Goal: Task Accomplishment & Management: Complete application form

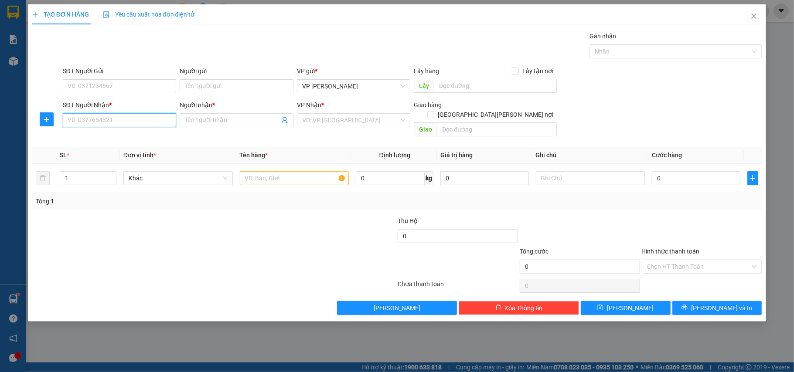
click at [166, 119] on input "SĐT Người Nhận *" at bounding box center [120, 120] width 114 height 14
click at [160, 119] on input "SĐT Người Nhận *" at bounding box center [120, 120] width 114 height 14
type input "0941057826"
click at [100, 140] on div "0941057826 - việt" at bounding box center [119, 139] width 103 height 10
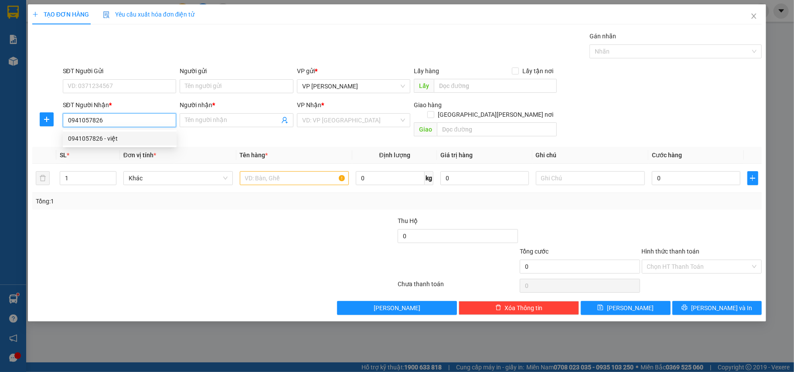
type input "việt"
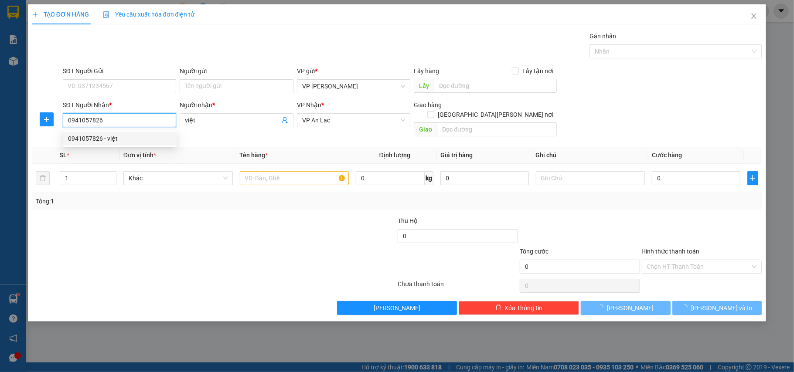
type input "100.000"
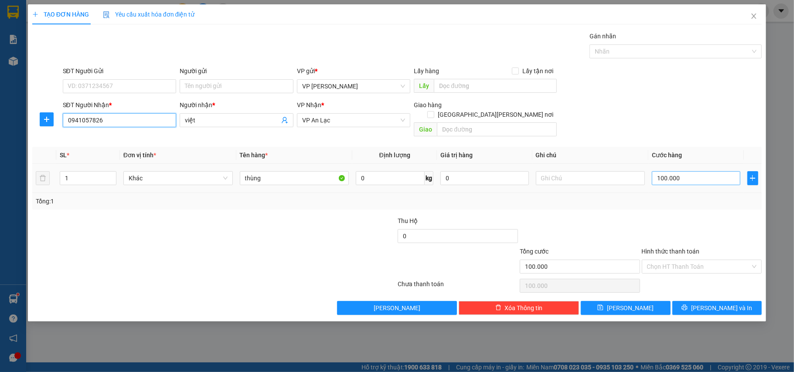
type input "0941057826"
click at [687, 171] on input "100.000" at bounding box center [696, 178] width 88 height 14
type input "0"
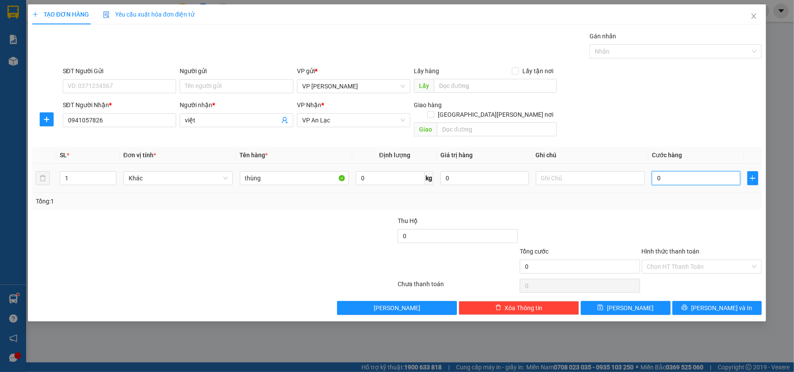
click at [720, 171] on input "0" at bounding box center [696, 178] width 88 height 14
type input "005"
type input "5"
type input "0.050"
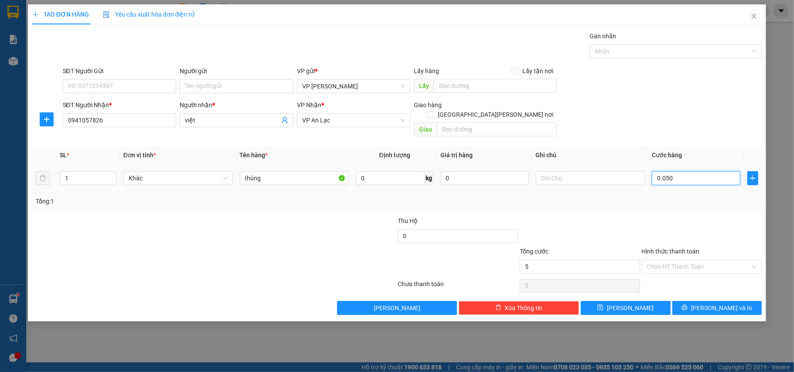
type input "50"
type input "0.050"
click at [704, 260] on input "Hình thức thanh toán" at bounding box center [699, 266] width 104 height 13
type input "50.000"
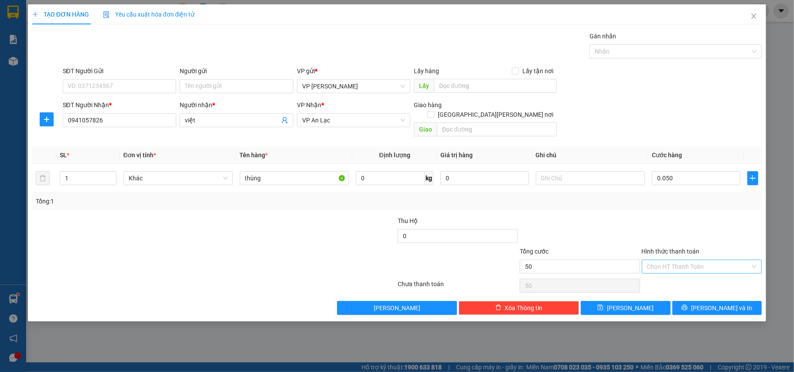
type input "50.000"
click at [682, 274] on div "Tại văn phòng" at bounding box center [702, 276] width 110 height 10
type input "0"
click at [699, 301] on button "[PERSON_NAME] và In" at bounding box center [718, 308] width 90 height 14
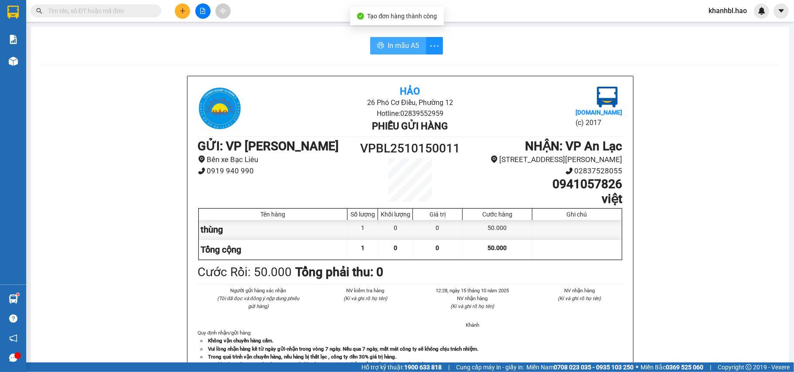
click at [393, 44] on span "In mẫu A5" at bounding box center [403, 45] width 31 height 11
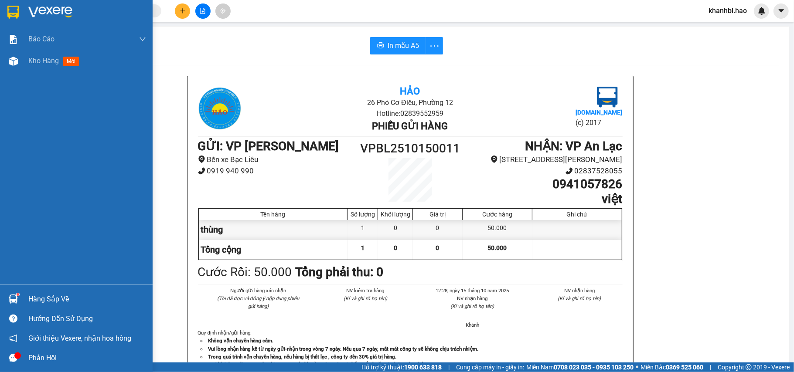
click at [13, 14] on img at bounding box center [12, 12] width 11 height 13
